Goal: Feedback & Contribution: Leave review/rating

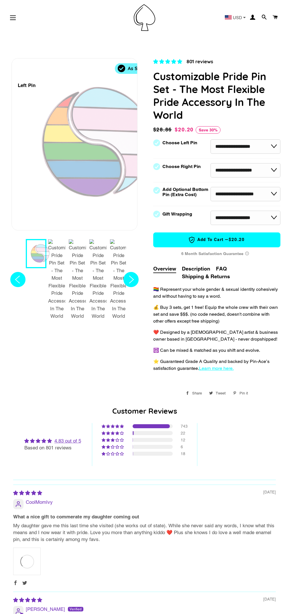
select select "**********"
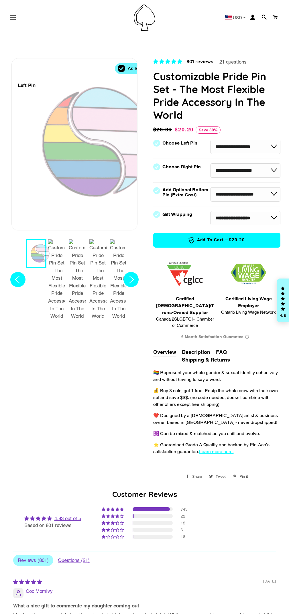
select select "**********"
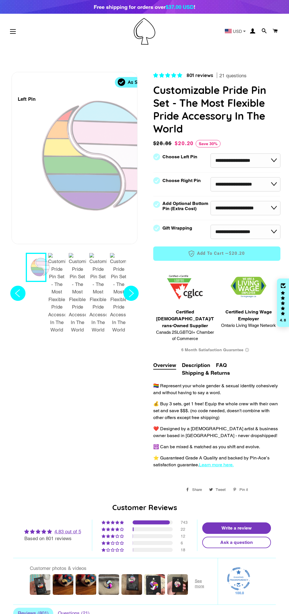
click at [236, 523] on link "Write a review" at bounding box center [236, 528] width 69 height 11
